Goal: Contribute content: Contribute content

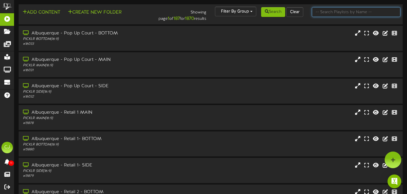
click at [324, 14] on input "text" at bounding box center [356, 12] width 88 height 10
type input "apopka"
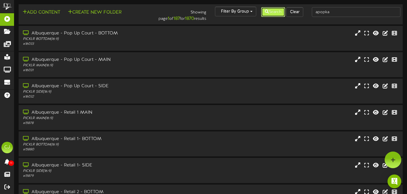
click at [267, 15] on button "Search" at bounding box center [273, 12] width 24 height 10
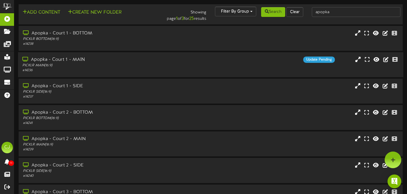
click at [165, 61] on div "Apopka - Court 1 - MAIN" at bounding box center [98, 59] width 152 height 7
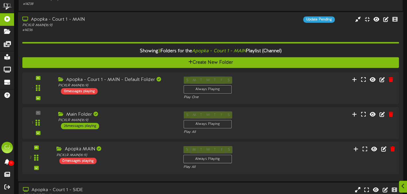
scroll to position [46, 0]
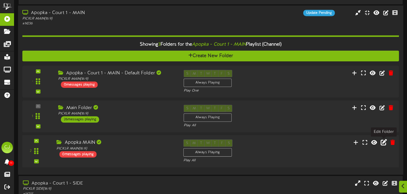
click at [385, 141] on icon at bounding box center [383, 142] width 6 height 6
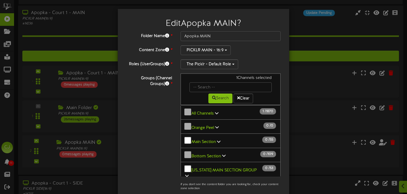
click at [216, 111] on icon at bounding box center [216, 113] width 3 height 4
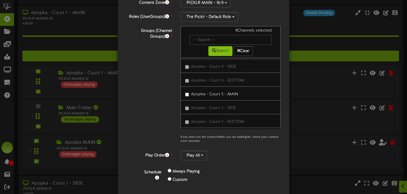
scroll to position [83, 0]
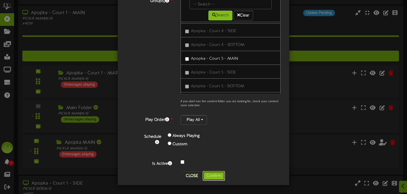
click at [212, 173] on button "Confirm" at bounding box center [213, 176] width 22 height 10
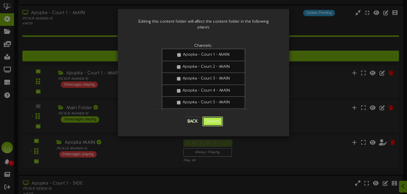
click at [215, 116] on button "Submit" at bounding box center [212, 121] width 21 height 10
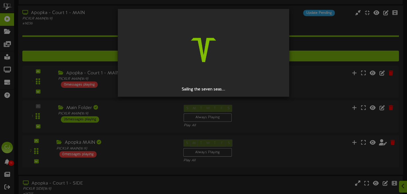
click at [268, 117] on div "Sailing the seven seas..." at bounding box center [203, 97] width 407 height 194
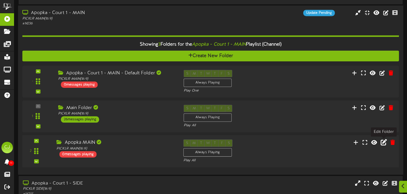
click at [383, 144] on icon at bounding box center [383, 142] width 6 height 6
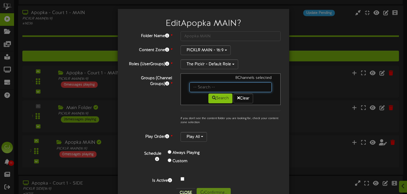
click at [215, 85] on input "text" at bounding box center [230, 87] width 82 height 10
click at [278, 116] on p "if you don't see the content folder you are looking for, check your content zon…" at bounding box center [230, 98] width 100 height 51
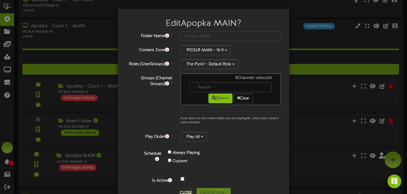
scroll to position [32, 0]
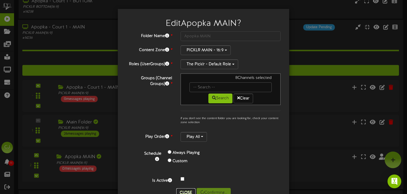
click at [186, 190] on button "Close" at bounding box center [185, 192] width 19 height 9
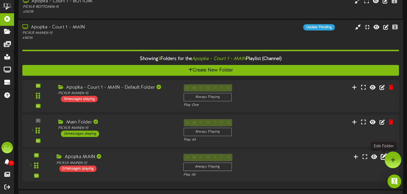
click at [382, 157] on icon at bounding box center [383, 156] width 6 height 6
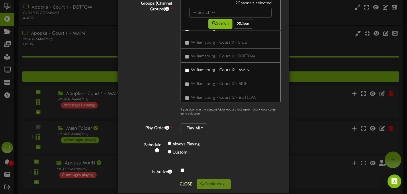
scroll to position [83, 0]
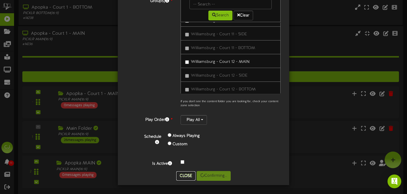
click at [188, 176] on button "Close" at bounding box center [185, 175] width 19 height 9
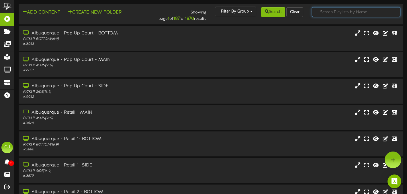
click at [343, 11] on input "text" at bounding box center [356, 12] width 88 height 10
type input "apopka"
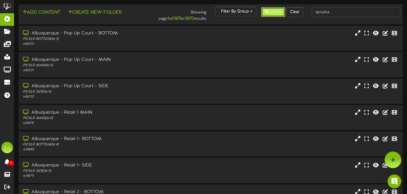
click at [267, 14] on button "Search" at bounding box center [273, 12] width 24 height 10
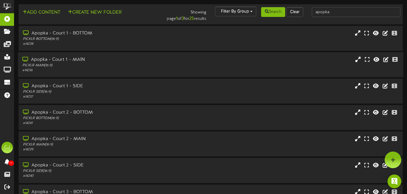
click at [207, 59] on div "Apopka - Court 1 - MAIN PICKLR MAIN ( 16:9 ) # 14236" at bounding box center [210, 64] width 385 height 16
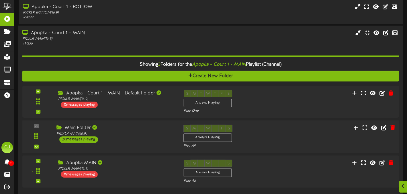
scroll to position [38, 0]
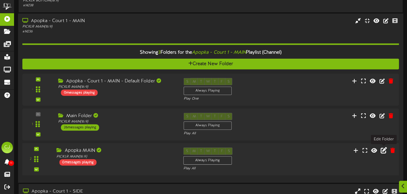
click at [384, 151] on icon at bounding box center [383, 150] width 6 height 6
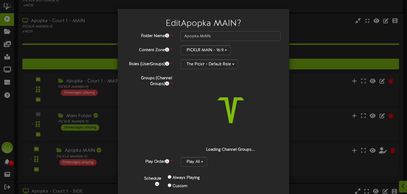
scroll to position [39, 0]
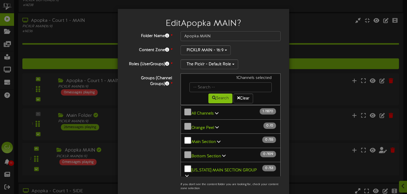
click at [219, 111] on button "All Channels 1 / 1870" at bounding box center [230, 112] width 100 height 15
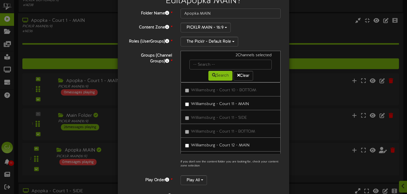
scroll to position [83, 0]
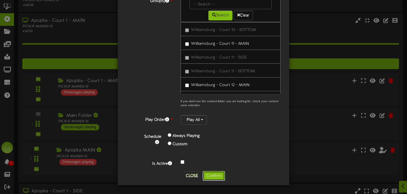
click at [216, 174] on button "Confirm" at bounding box center [213, 176] width 22 height 10
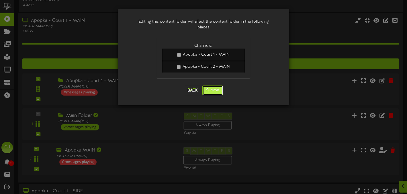
click at [212, 87] on button "Submit" at bounding box center [212, 90] width 21 height 10
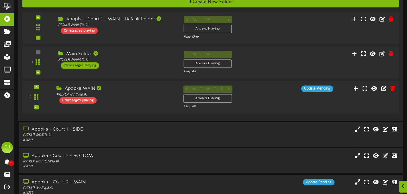
scroll to position [109, 0]
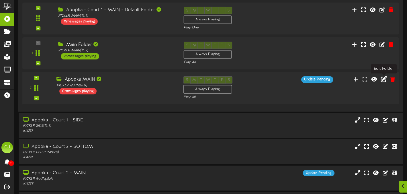
click at [383, 80] on icon at bounding box center [383, 79] width 6 height 6
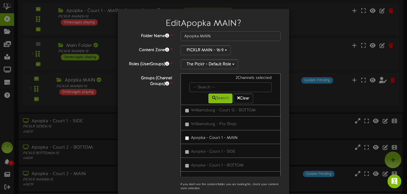
scroll to position [14819, 0]
drag, startPoint x: 127, startPoint y: 130, endPoint x: 135, endPoint y: 131, distance: 8.0
click at [127, 130] on div "Groups (Channel Groups) * 3 Channels selected Search Clear All Channels 3 1870" at bounding box center [203, 133] width 163 height 120
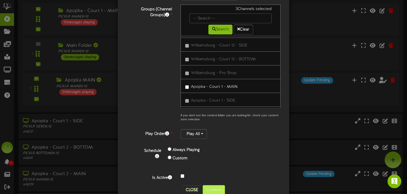
scroll to position [83, 0]
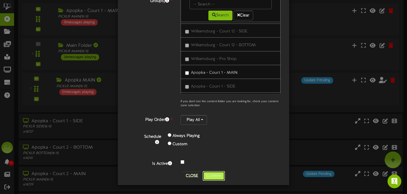
click at [216, 174] on button "Confirm" at bounding box center [213, 176] width 22 height 10
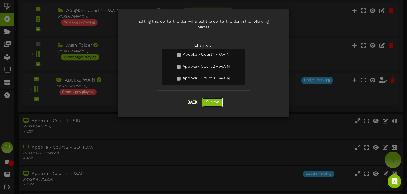
drag, startPoint x: 216, startPoint y: 95, endPoint x: 213, endPoint y: 94, distance: 3.5
click at [216, 97] on button "Submit" at bounding box center [212, 102] width 21 height 10
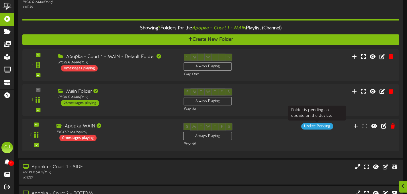
scroll to position [65, 0]
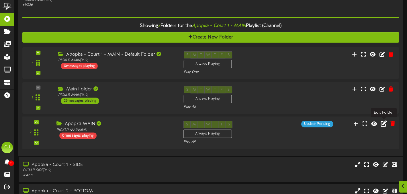
click at [385, 123] on icon at bounding box center [383, 123] width 6 height 6
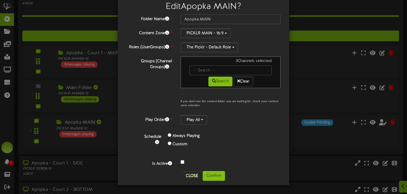
scroll to position [0, 0]
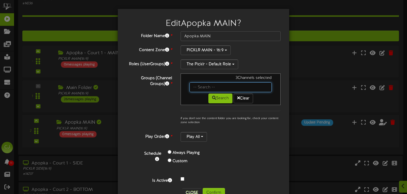
click at [199, 86] on input "text" at bounding box center [230, 87] width 82 height 10
click at [286, 155] on div "Edit Apopka MAIN ? Folder Name * Apopka MAIN Content Zone * PICKLR MAIN - 16:9 …" at bounding box center [203, 105] width 171 height 193
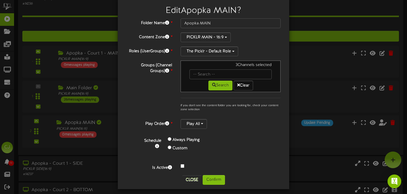
scroll to position [13, 0]
click at [191, 179] on button "Close" at bounding box center [191, 179] width 19 height 9
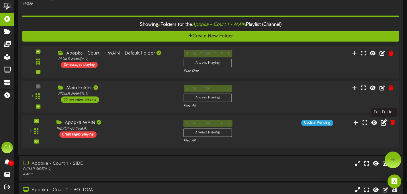
click at [384, 124] on icon at bounding box center [383, 122] width 6 height 6
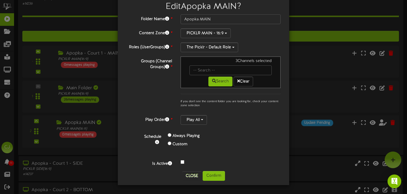
scroll to position [17, 0]
click at [193, 176] on button "Close" at bounding box center [191, 175] width 19 height 9
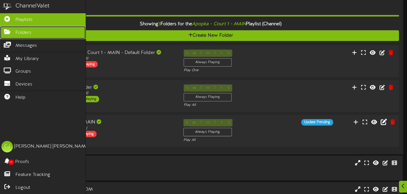
scroll to position [67, 0]
click at [23, 31] on span "Folders" at bounding box center [23, 32] width 16 height 7
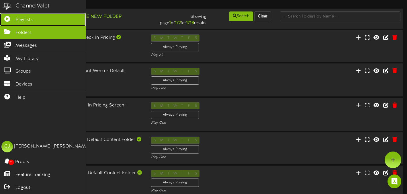
click at [13, 18] on icon at bounding box center [7, 18] width 14 height 4
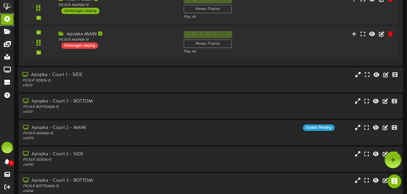
scroll to position [149, 0]
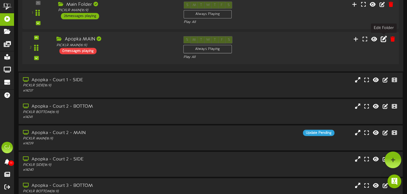
click at [381, 38] on icon at bounding box center [383, 39] width 6 height 6
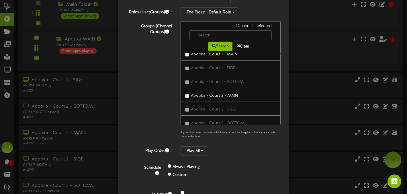
scroll to position [83, 0]
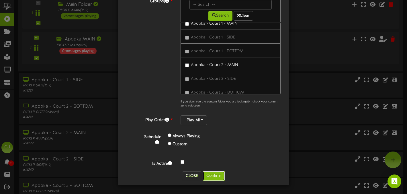
click at [218, 173] on button "Confirm" at bounding box center [213, 176] width 22 height 10
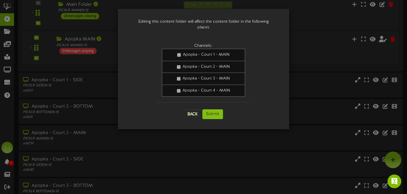
scroll to position [0, 0]
click at [215, 109] on button "Submit" at bounding box center [212, 114] width 21 height 10
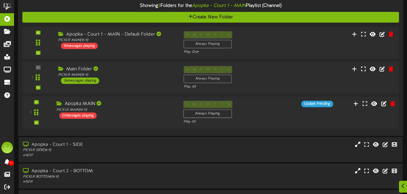
scroll to position [88, 0]
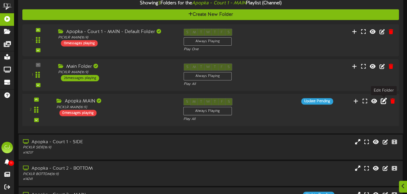
click at [384, 101] on icon at bounding box center [383, 101] width 6 height 6
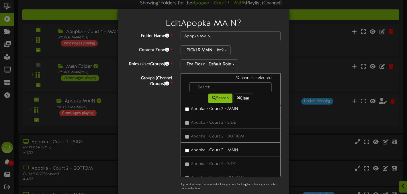
scroll to position [83, 0]
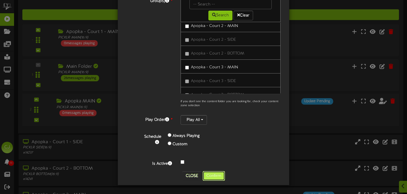
click at [213, 177] on button "Confirm" at bounding box center [213, 176] width 22 height 10
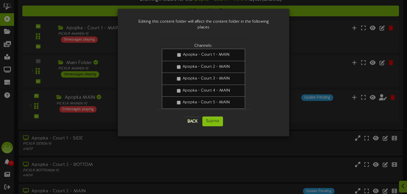
scroll to position [5, 0]
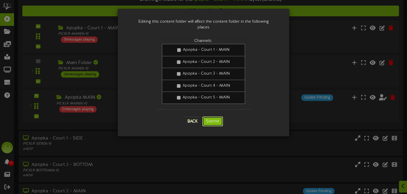
drag, startPoint x: 214, startPoint y: 113, endPoint x: 209, endPoint y: 113, distance: 5.8
click at [213, 116] on button "Submit" at bounding box center [212, 121] width 21 height 10
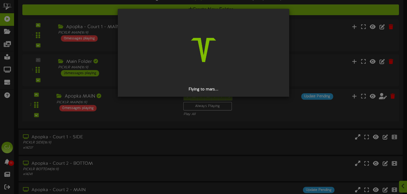
scroll to position [91, 0]
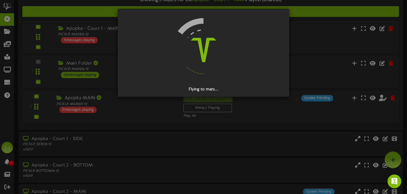
drag, startPoint x: 165, startPoint y: 131, endPoint x: 162, endPoint y: 6, distance: 124.6
click at [164, 127] on div "Flying to mars..." at bounding box center [203, 97] width 407 height 194
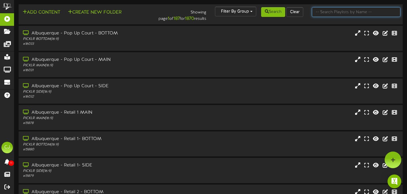
click at [331, 14] on input "text" at bounding box center [356, 12] width 88 height 10
type input "apopka"
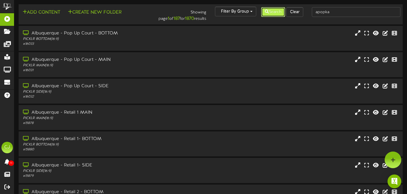
click at [278, 14] on button "Search" at bounding box center [273, 12] width 24 height 10
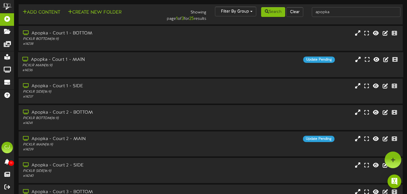
click at [149, 54] on div "Apopka - Court 1 - MAIN PICKLR MAIN ( 16:9 ) # 14236 Update Pending" at bounding box center [210, 64] width 385 height 25
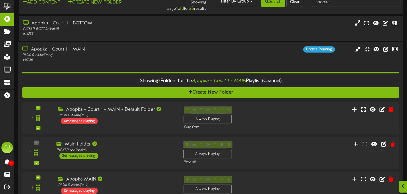
scroll to position [19, 0]
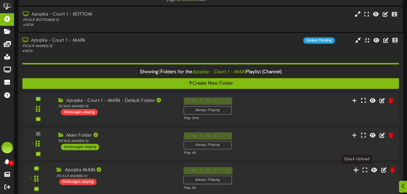
click at [356, 168] on icon at bounding box center [356, 169] width 6 height 6
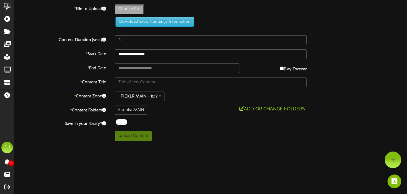
type input "**********"
type input "250905-1PicklrApopkaTVAd"
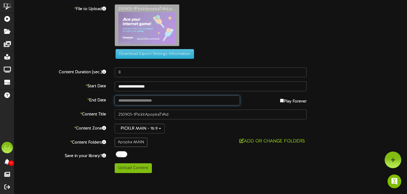
click at [140, 101] on input "text" at bounding box center [177, 100] width 125 height 10
type input "**********"
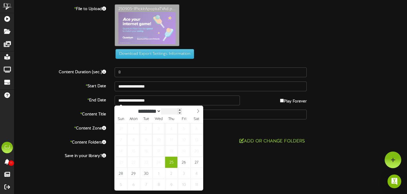
click at [173, 112] on input "****" at bounding box center [171, 111] width 21 height 6
type input "****"
click at [182, 110] on span at bounding box center [180, 109] width 4 height 3
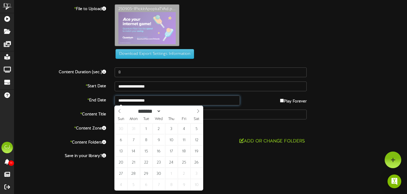
type input "**********"
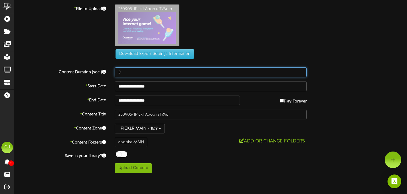
click at [131, 73] on input "8" at bounding box center [211, 72] width 192 height 10
type input "5"
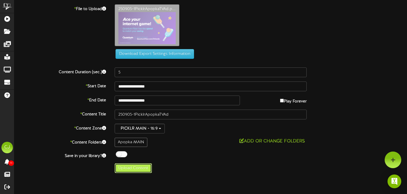
click at [135, 168] on button "Upload Content" at bounding box center [133, 168] width 37 height 10
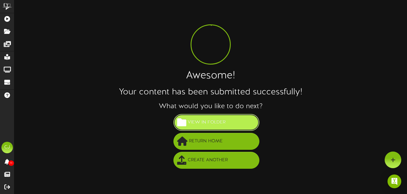
click at [234, 126] on button "View in Folder" at bounding box center [216, 122] width 86 height 17
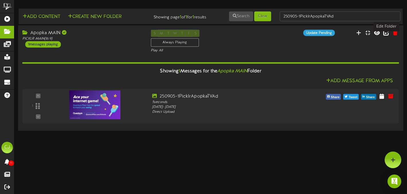
click at [384, 36] on icon at bounding box center [386, 32] width 6 height 6
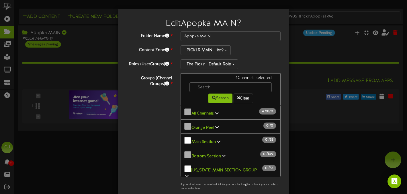
click at [215, 111] on icon at bounding box center [216, 113] width 3 height 4
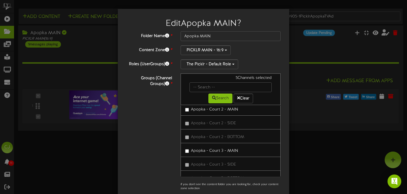
scroll to position [83, 0]
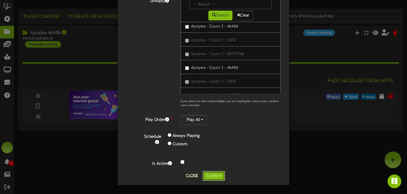
click at [219, 175] on button "Confirm" at bounding box center [213, 176] width 22 height 10
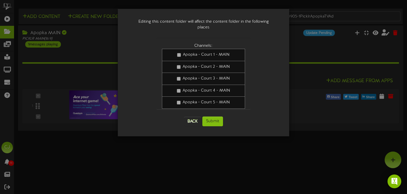
scroll to position [0, 0]
click at [213, 118] on button "Submit" at bounding box center [212, 121] width 21 height 10
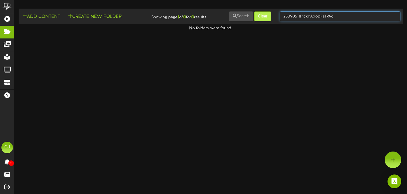
drag, startPoint x: 342, startPoint y: 17, endPoint x: 256, endPoint y: 18, distance: 86.2
click at [256, 18] on div "Add Content Create New Folder Showing page 1 of 0 for 0 results Search Clear 25…" at bounding box center [211, 16] width 388 height 11
type input "apopka"
click at [309, 16] on input "apopka" at bounding box center [339, 16] width 121 height 10
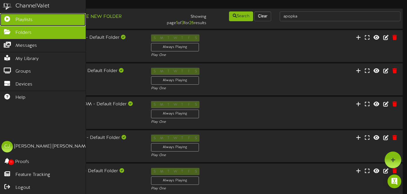
click at [7, 19] on icon at bounding box center [7, 18] width 14 height 4
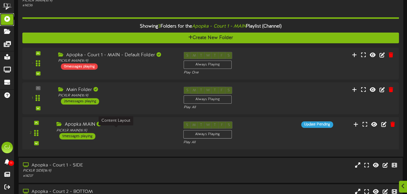
scroll to position [66, 0]
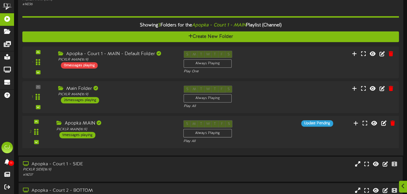
click at [285, 132] on div "2 Apopka MAIN" at bounding box center [210, 131] width 380 height 23
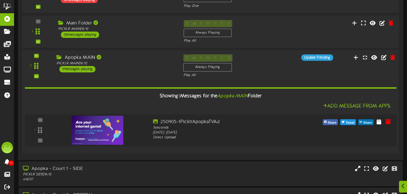
scroll to position [132, 0]
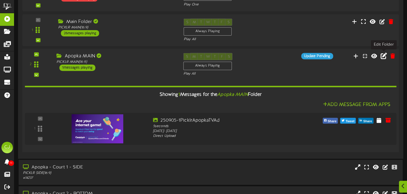
click at [382, 57] on icon at bounding box center [383, 55] width 6 height 6
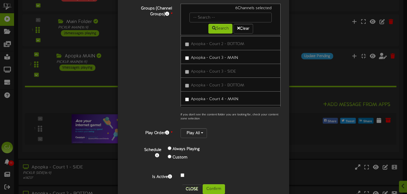
scroll to position [83, 0]
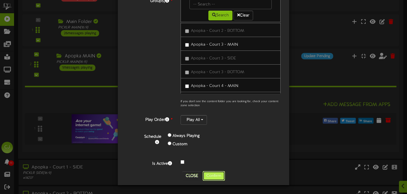
click at [216, 177] on button "Confirm" at bounding box center [213, 176] width 22 height 10
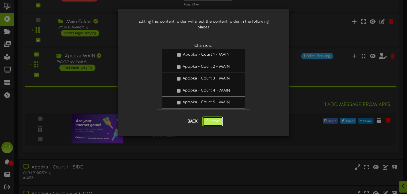
click at [208, 117] on button "Submit" at bounding box center [212, 121] width 21 height 10
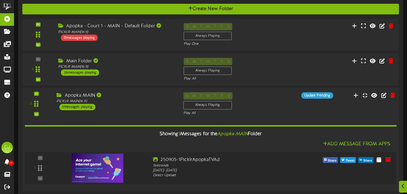
scroll to position [101, 0]
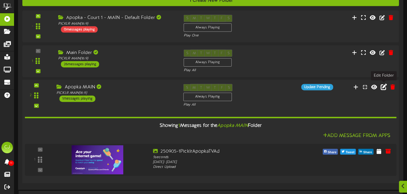
click at [384, 88] on icon at bounding box center [383, 86] width 6 height 6
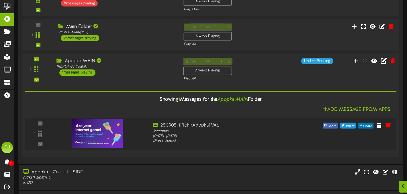
scroll to position [128, 0]
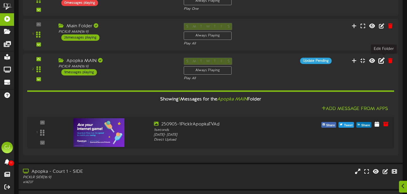
click at [384, 60] on icon at bounding box center [381, 60] width 6 height 6
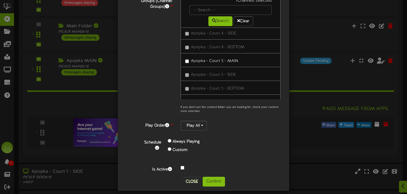
scroll to position [83, 0]
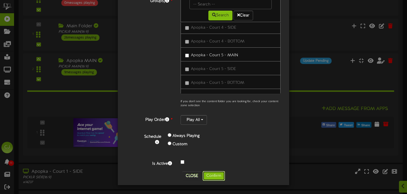
click at [216, 176] on button "Confirm" at bounding box center [213, 176] width 22 height 10
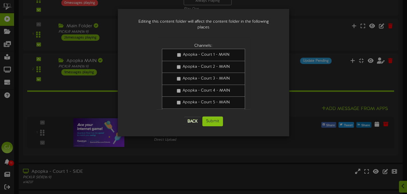
scroll to position [29, 0]
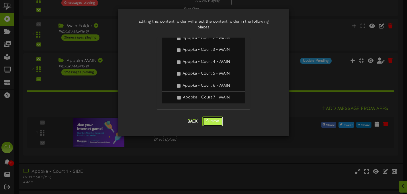
click at [215, 116] on button "Submit" at bounding box center [212, 121] width 21 height 10
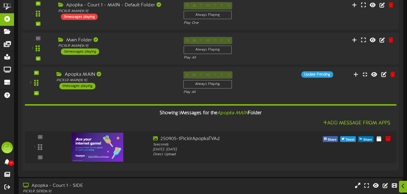
scroll to position [114, 0]
click at [382, 73] on icon at bounding box center [383, 73] width 6 height 6
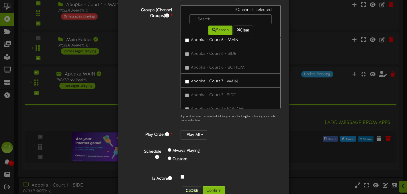
scroll to position [83, 0]
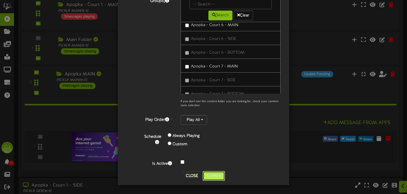
click at [214, 172] on button "Confirm" at bounding box center [213, 176] width 22 height 10
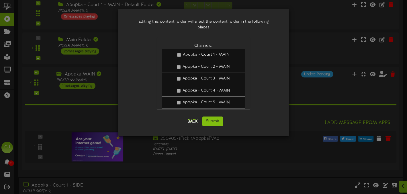
scroll to position [0, 0]
click at [207, 116] on button "Submit" at bounding box center [212, 121] width 21 height 10
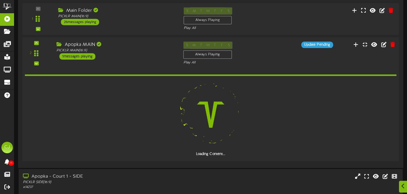
scroll to position [144, 0]
